Goal: Find specific page/section: Find specific page/section

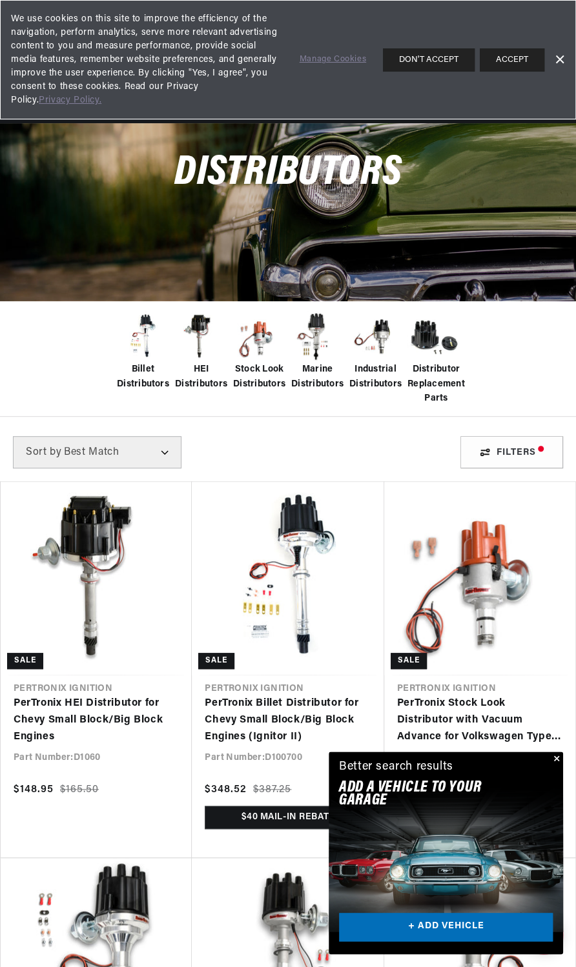
scroll to position [0, 459]
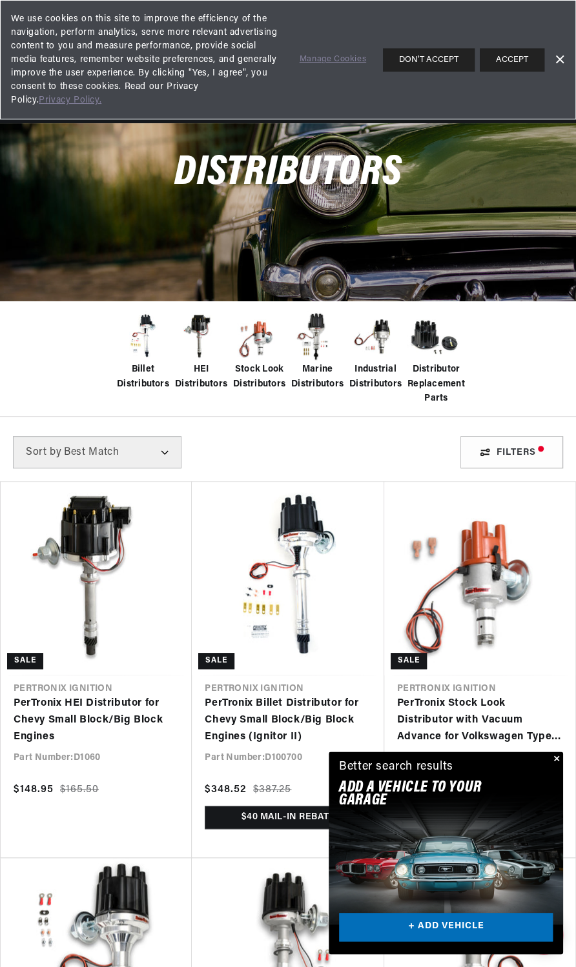
click at [558, 758] on button "Close" at bounding box center [554, 759] width 15 height 15
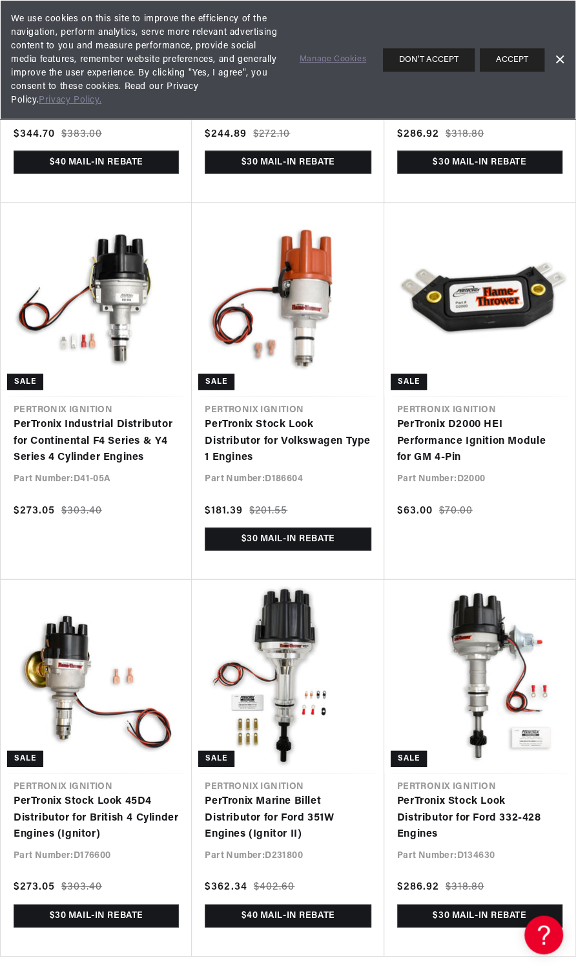
scroll to position [0, 918]
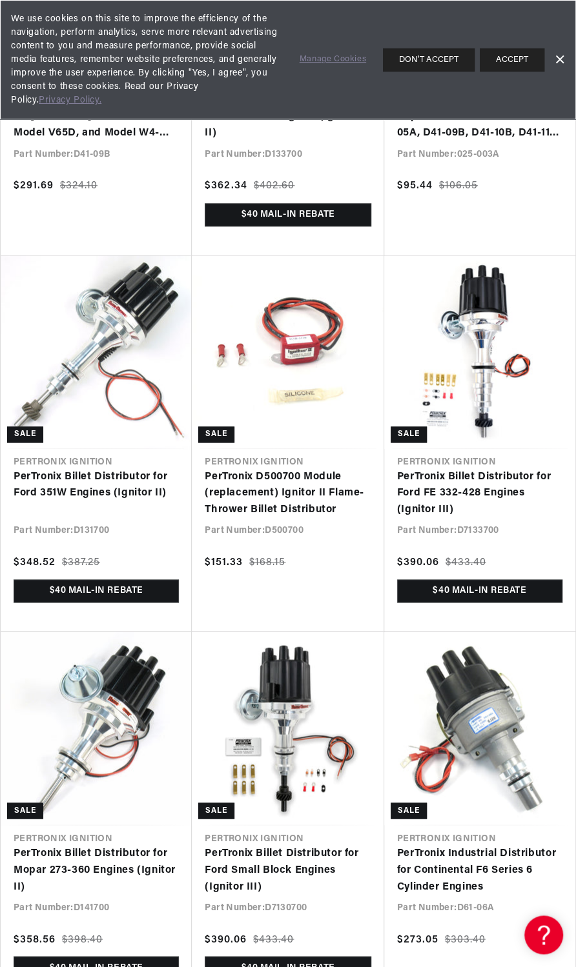
scroll to position [2516, 0]
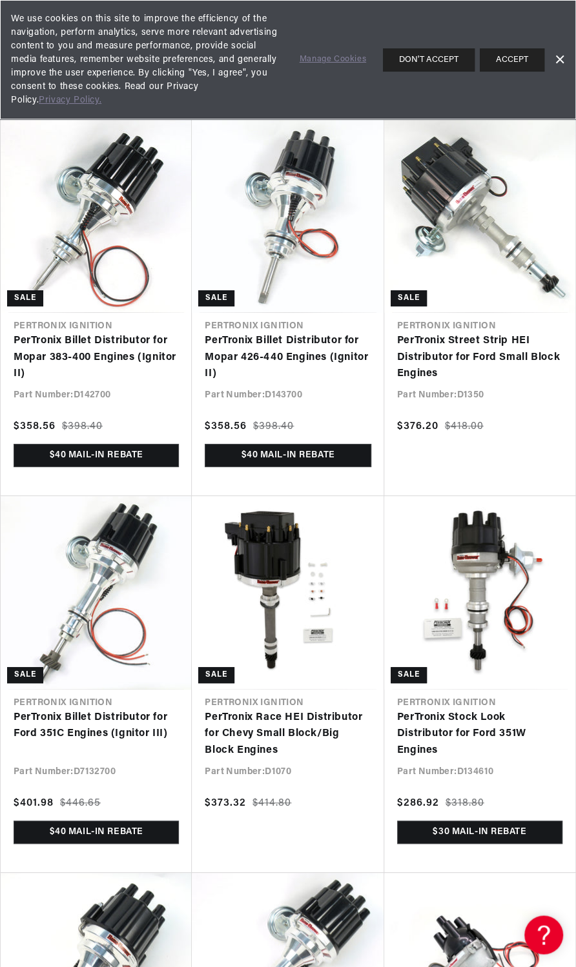
scroll to position [0, 459]
click at [98, 714] on link "PerTronix Billet Distributor for Ford 351C Engines (Ignitor III)" at bounding box center [96, 726] width 165 height 33
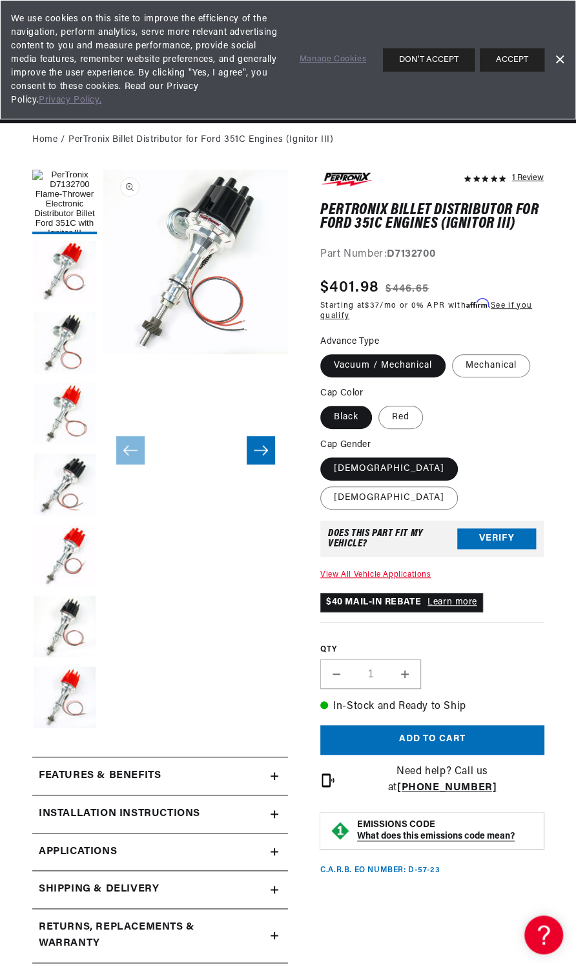
scroll to position [0, 918]
